Goal: Task Accomplishment & Management: Use online tool/utility

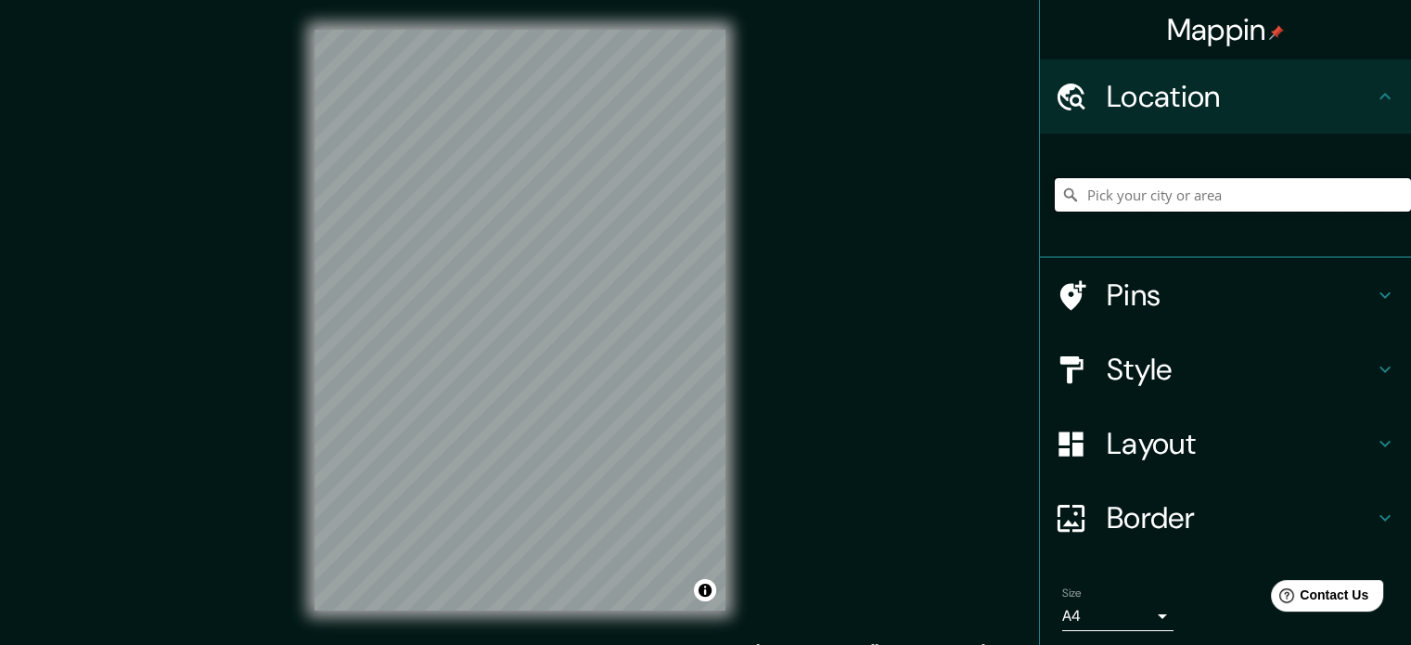
click at [1209, 199] on input "Pick your city or area" at bounding box center [1233, 194] width 356 height 33
type input "[GEOGRAPHIC_DATA], [GEOGRAPHIC_DATA], [GEOGRAPHIC_DATA]"
click at [1276, 193] on input "[GEOGRAPHIC_DATA], [GEOGRAPHIC_DATA], [GEOGRAPHIC_DATA]" at bounding box center [1233, 194] width 356 height 33
click at [668, 0] on html "Mappin Location [GEOGRAPHIC_DATA], [GEOGRAPHIC_DATA], [GEOGRAPHIC_DATA] Pins St…" at bounding box center [705, 322] width 1411 height 645
click at [303, 464] on div "© Mapbox © OpenStreetMap Improve this map" at bounding box center [520, 320] width 470 height 640
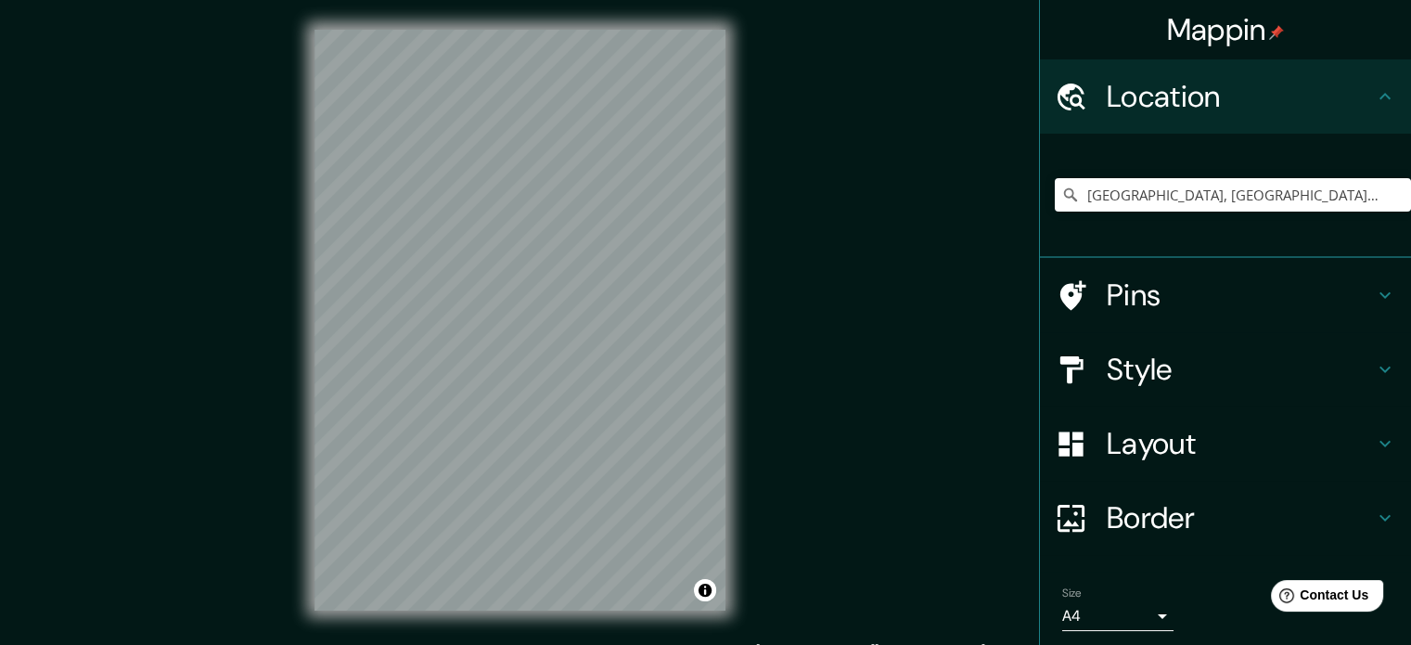
click at [1145, 73] on div "Location" at bounding box center [1225, 96] width 371 height 74
click at [1256, 45] on h4 "Mappin" at bounding box center [1226, 29] width 118 height 37
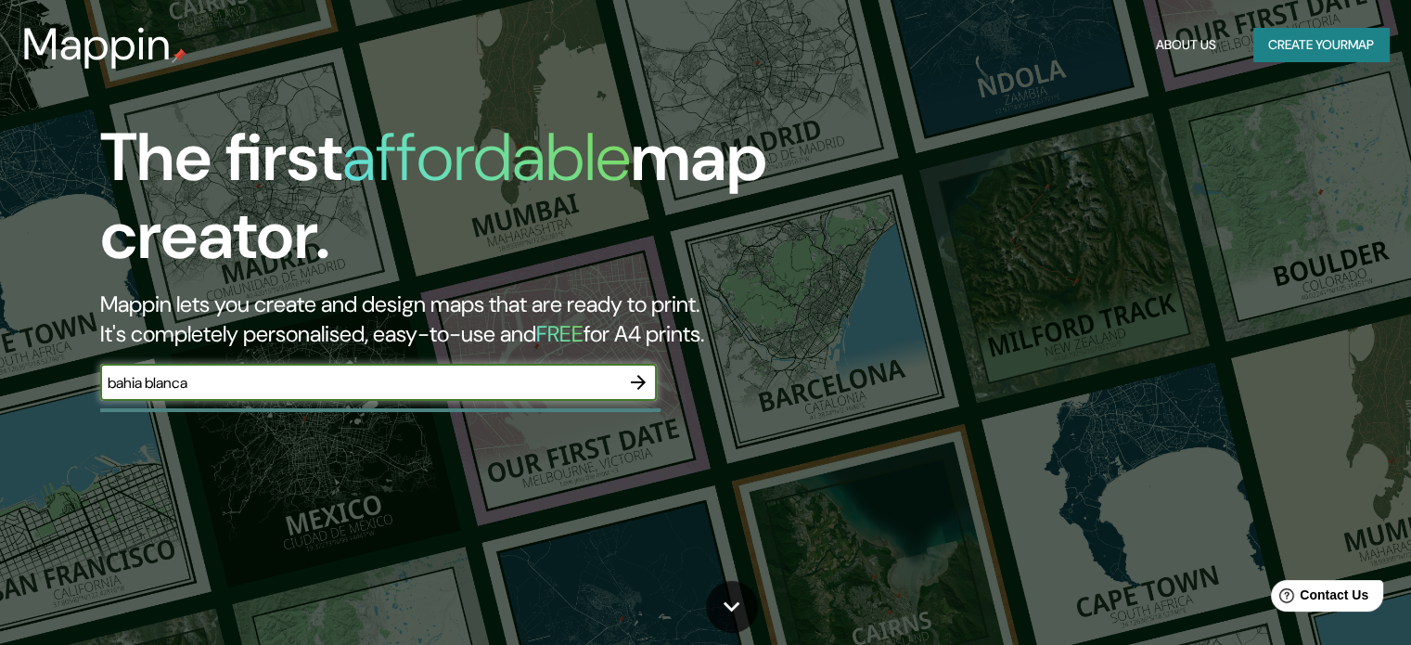
type input "bahia blanca"
click at [643, 378] on icon "button" at bounding box center [638, 382] width 22 height 22
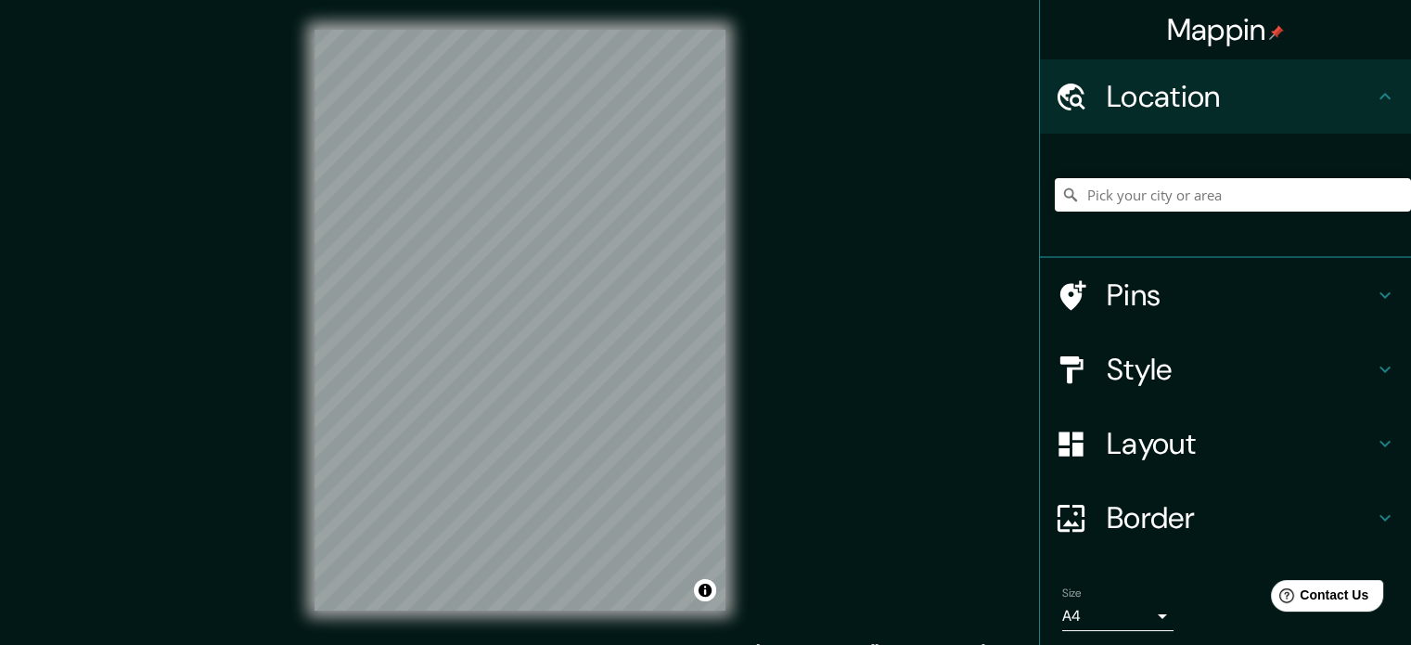
click at [516, 236] on div "© Mapbox © OpenStreetMap Improve this map" at bounding box center [520, 320] width 470 height 640
